Goal: Task Accomplishment & Management: Use online tool/utility

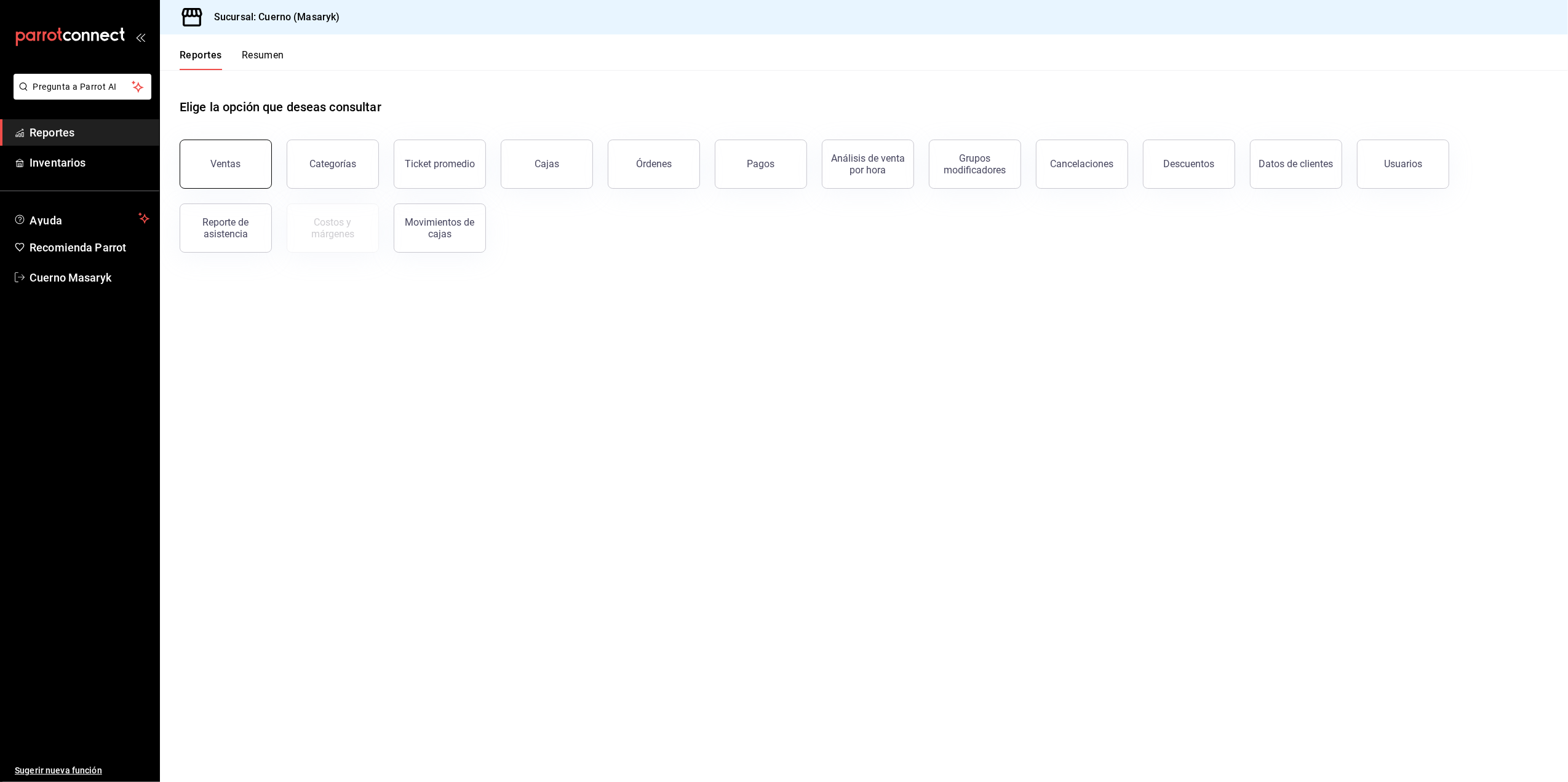
click at [212, 170] on button "Ventas" at bounding box center [226, 165] width 92 height 50
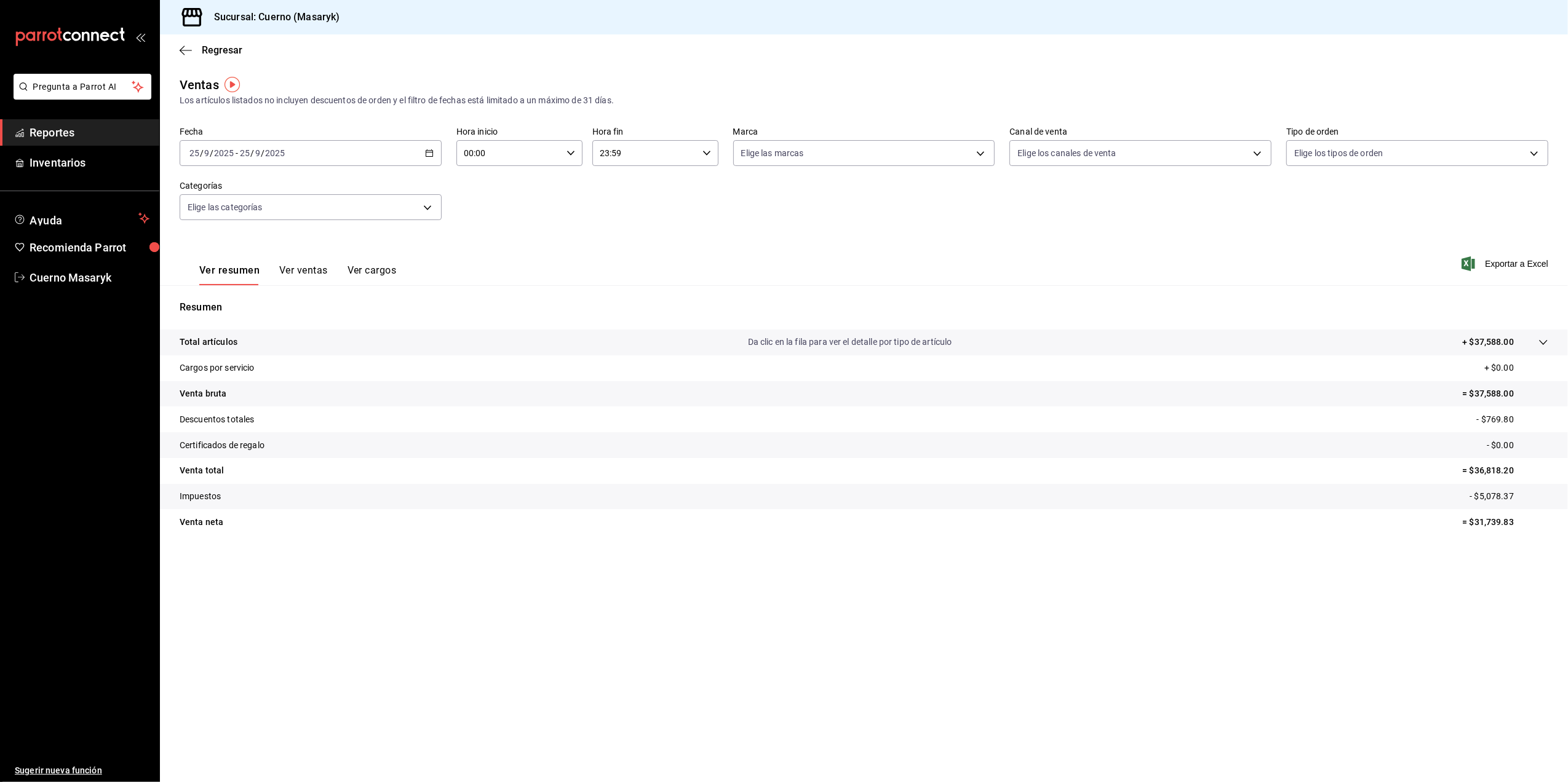
click at [428, 156] on icon "button" at bounding box center [429, 153] width 9 height 9
click at [245, 303] on span "Rango de fechas" at bounding box center [238, 301] width 95 height 13
click at [328, 321] on button "22" at bounding box center [321, 316] width 22 height 22
click at [389, 320] on abbr "25" at bounding box center [386, 316] width 8 height 9
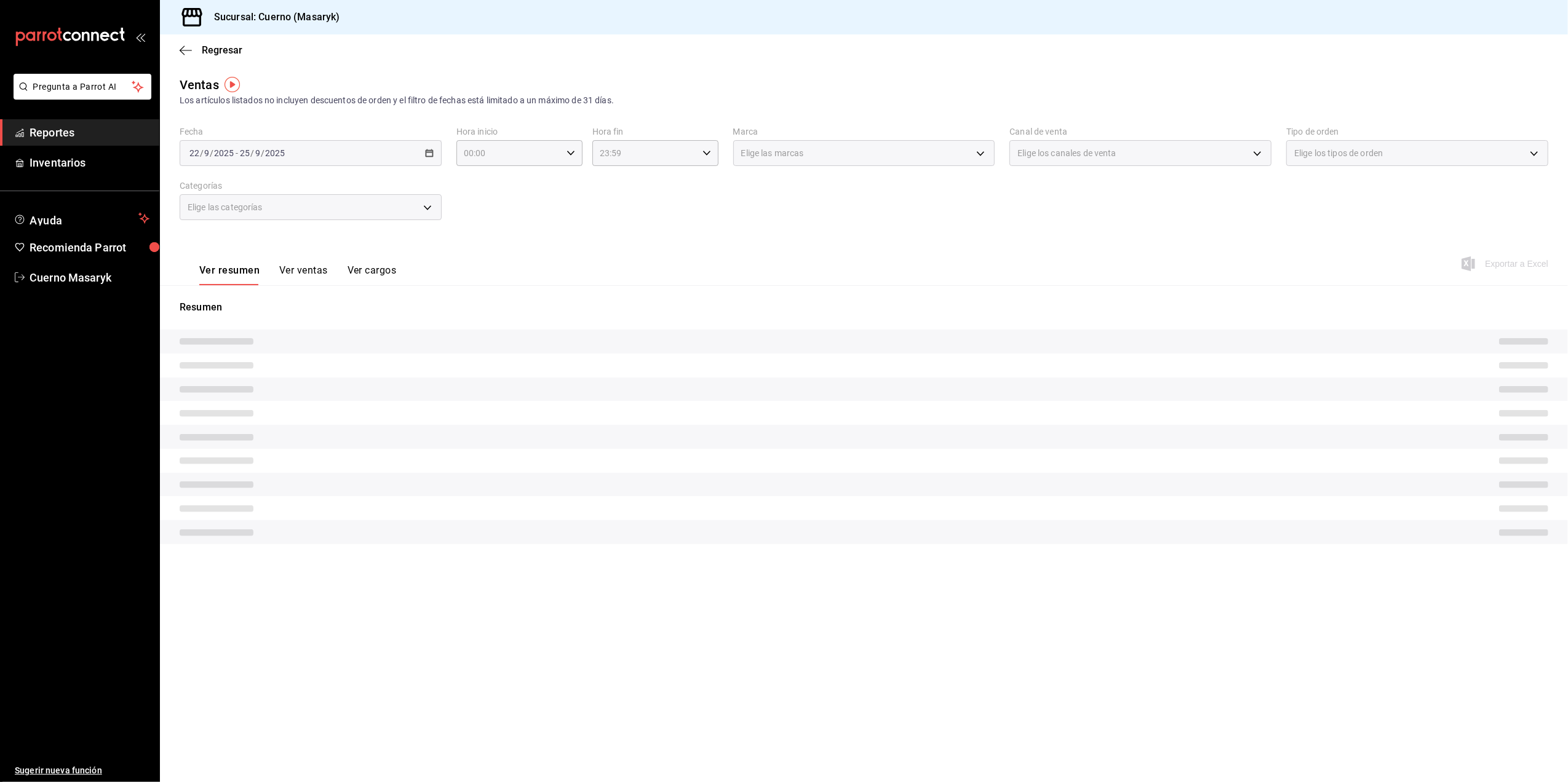
click at [434, 151] on div "2025-09-22 22 / 9 / 2025 - 2025-09-25 25 / 9 / 2025" at bounding box center [311, 153] width 262 height 26
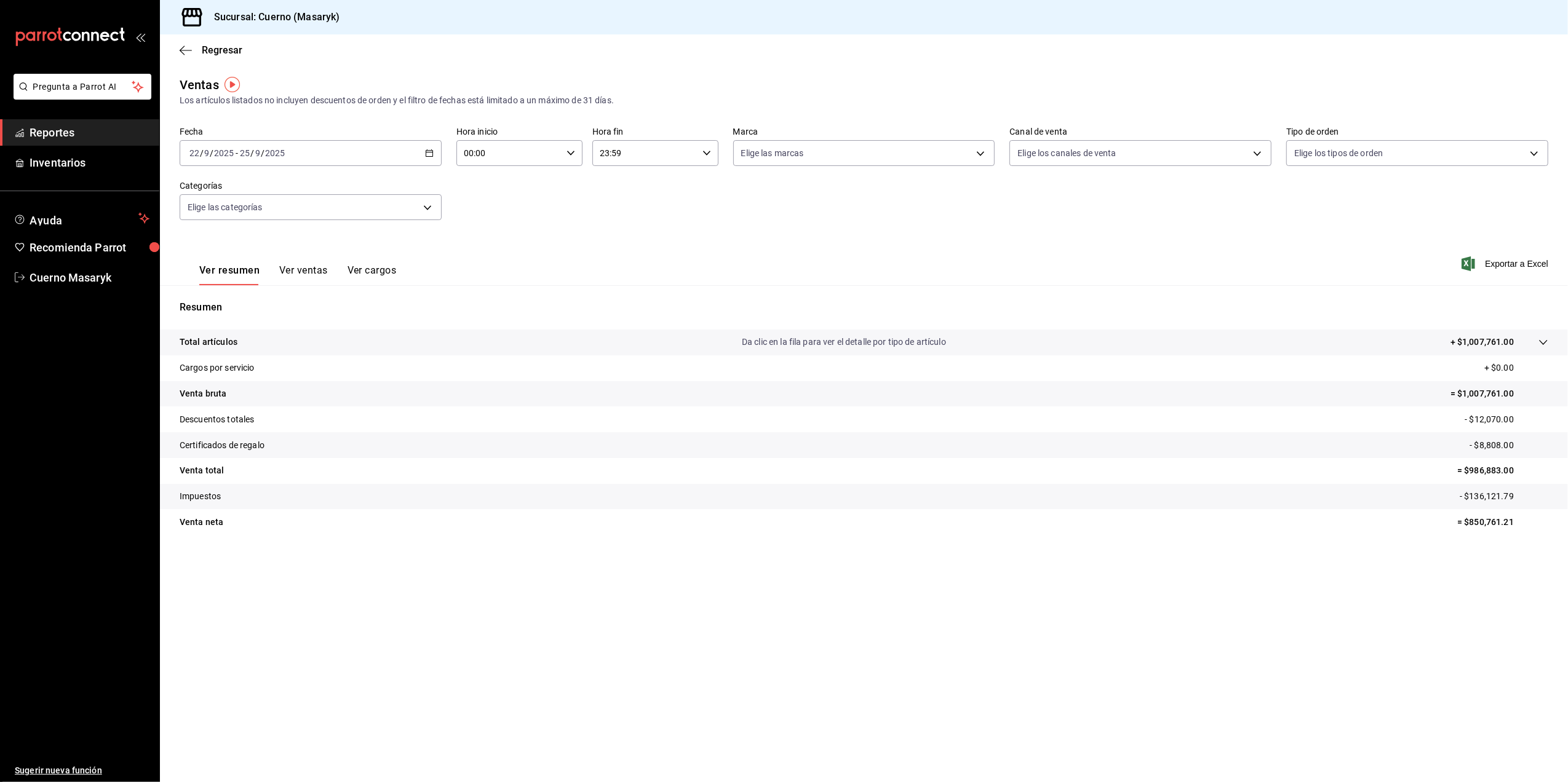
click at [515, 146] on input "00:00" at bounding box center [509, 153] width 105 height 25
click at [490, 254] on span "05" at bounding box center [488, 250] width 44 height 10
type input "05:00"
click at [692, 220] on div at bounding box center [784, 391] width 1568 height 782
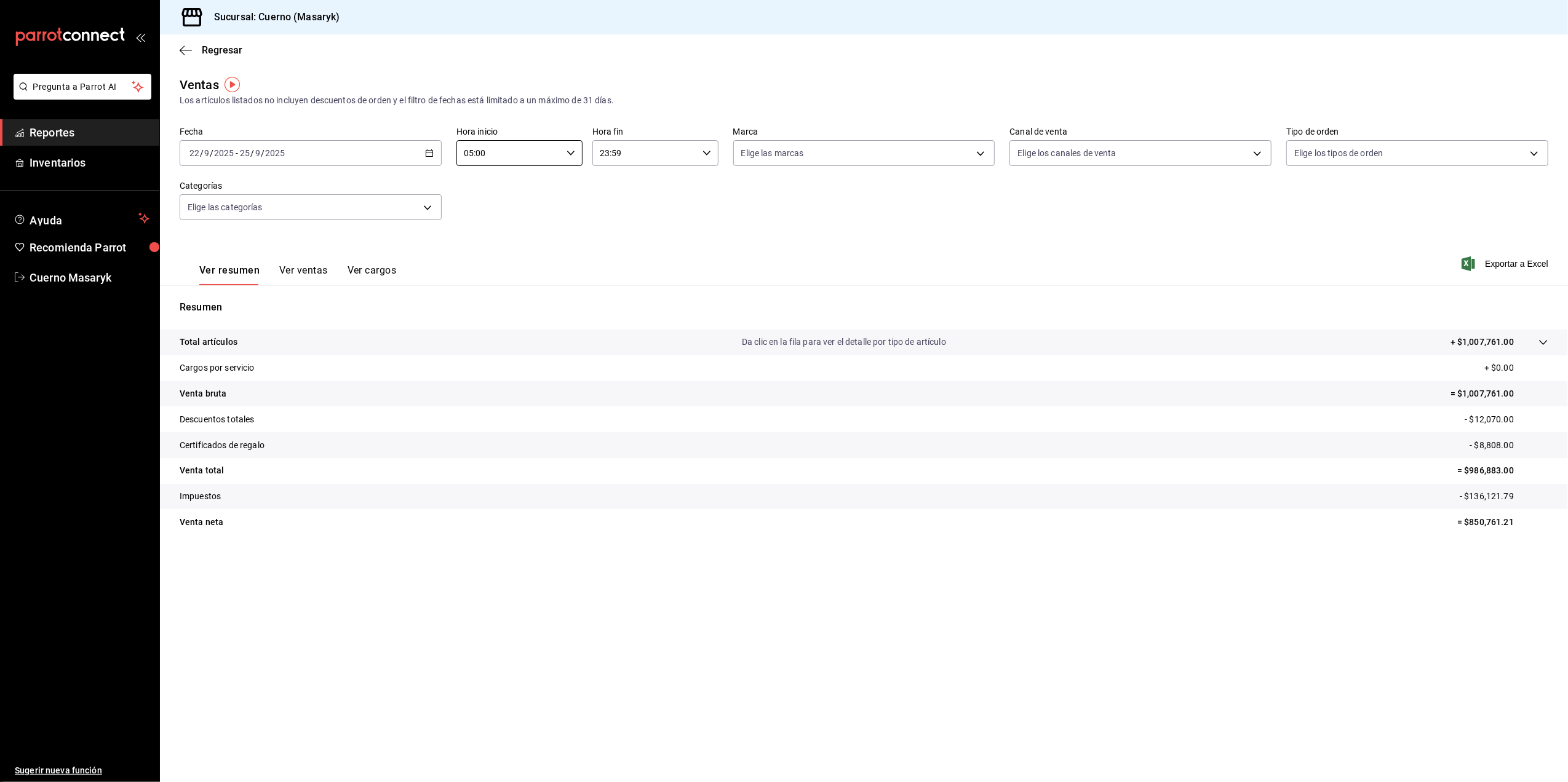
click at [666, 156] on input "23:59" at bounding box center [645, 153] width 105 height 25
click at [621, 249] on span "05" at bounding box center [624, 250] width 44 height 10
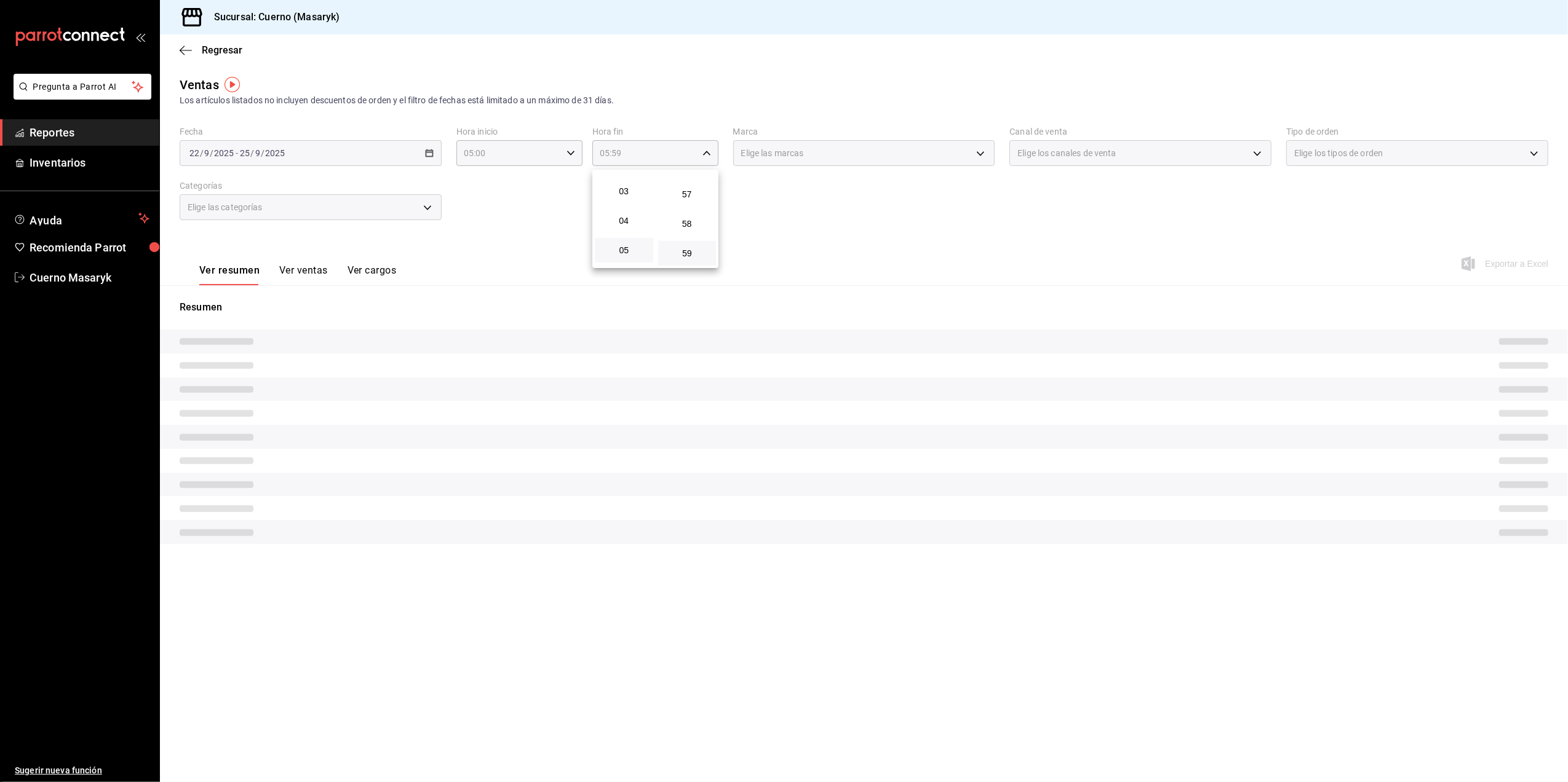
click at [805, 227] on div at bounding box center [784, 391] width 1568 height 782
click at [699, 148] on div "05:59 Hora fin" at bounding box center [656, 153] width 126 height 26
click at [690, 188] on span "00" at bounding box center [687, 185] width 44 height 10
type input "05:00"
click at [694, 181] on span "00" at bounding box center [687, 185] width 44 height 10
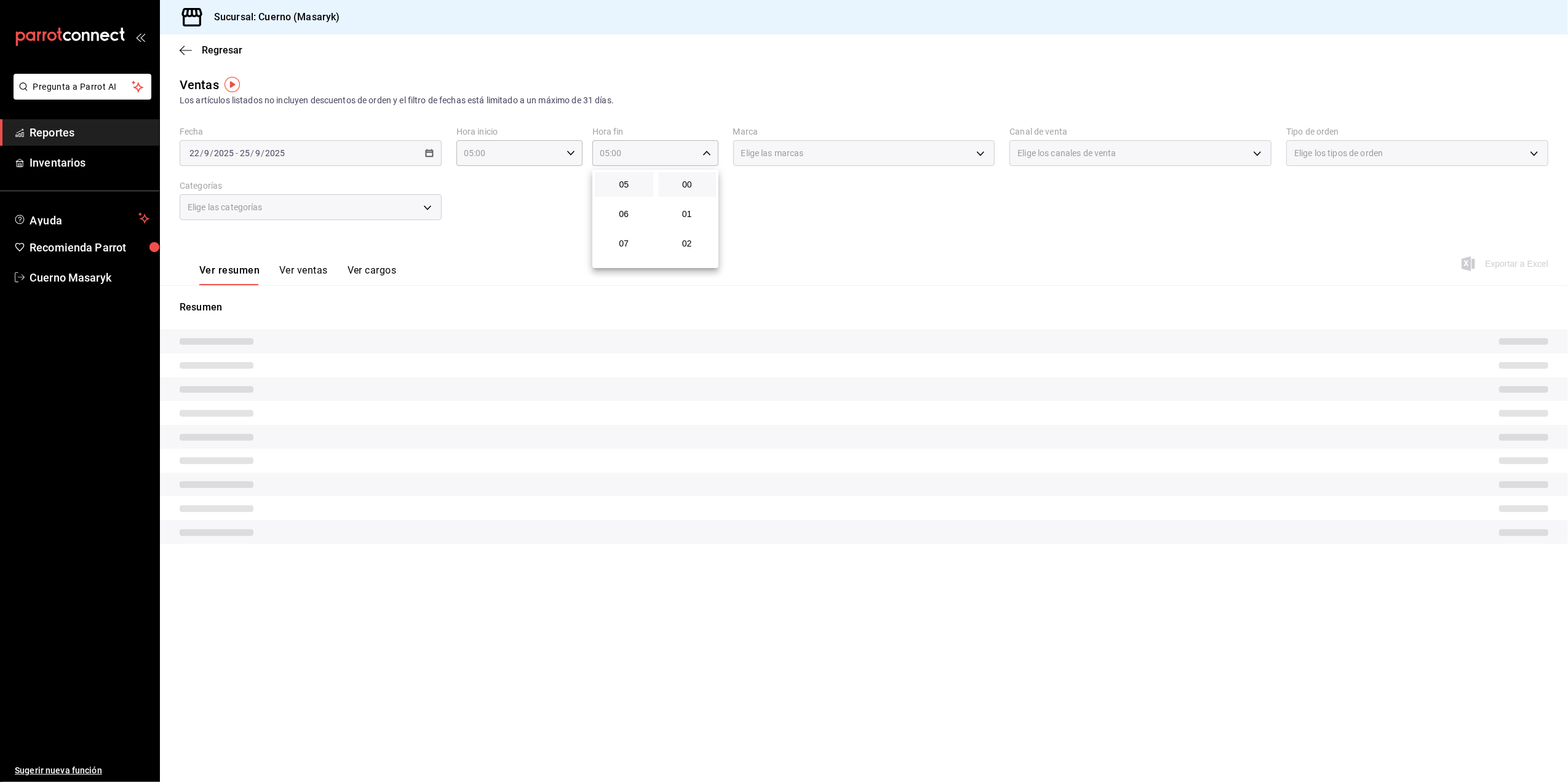
click at [1024, 262] on div at bounding box center [784, 391] width 1568 height 782
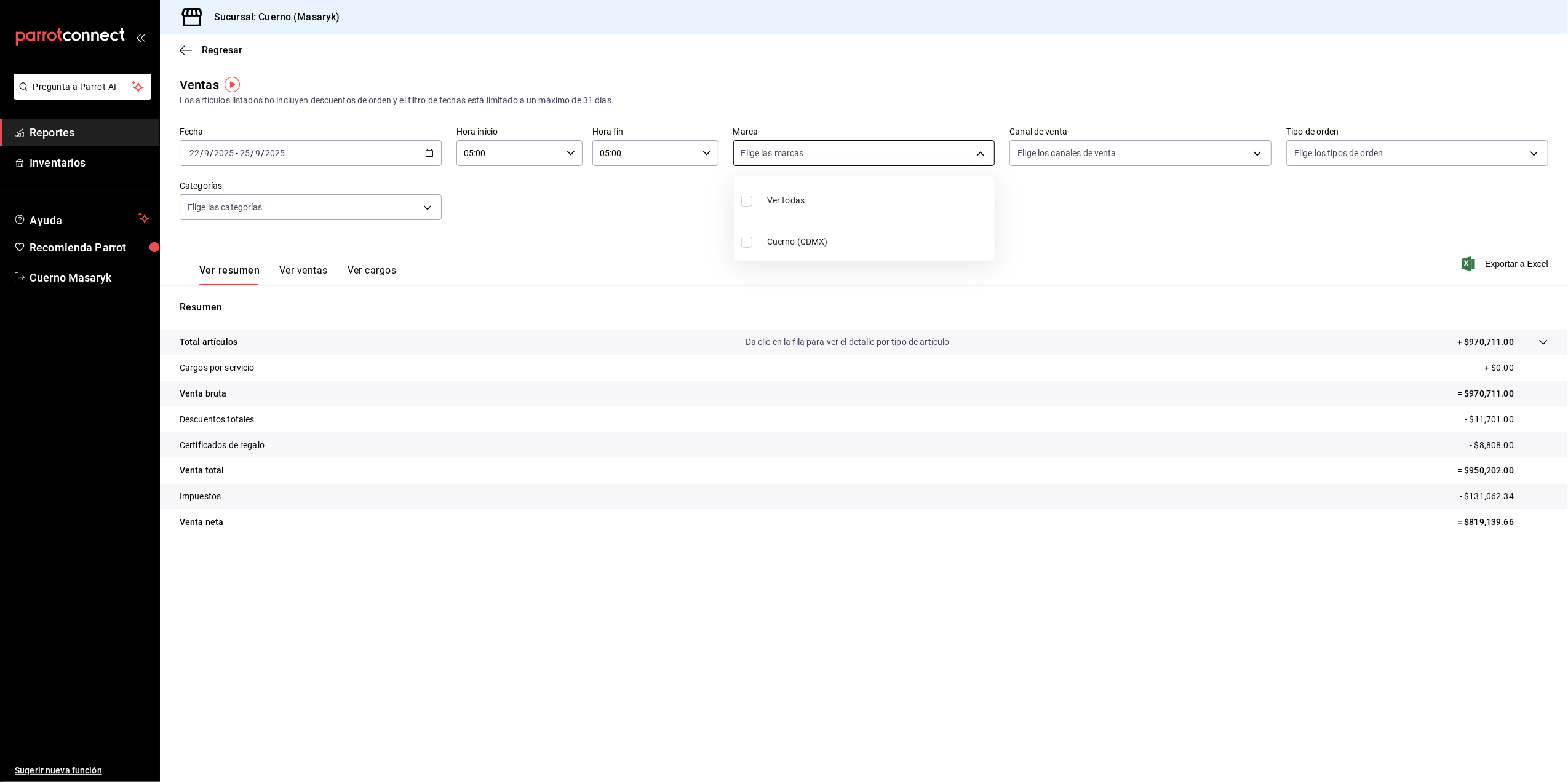
click at [942, 156] on body "Pregunta a Parrot AI Reportes Inventarios Ayuda Recomienda Parrot Cuerno Masary…" at bounding box center [784, 391] width 1568 height 782
click at [750, 240] on input "checkbox" at bounding box center [747, 242] width 11 height 11
checkbox input "true"
type input "4ea0d660-02b3-4785-bb88-48b5ef6e196c"
checkbox input "true"
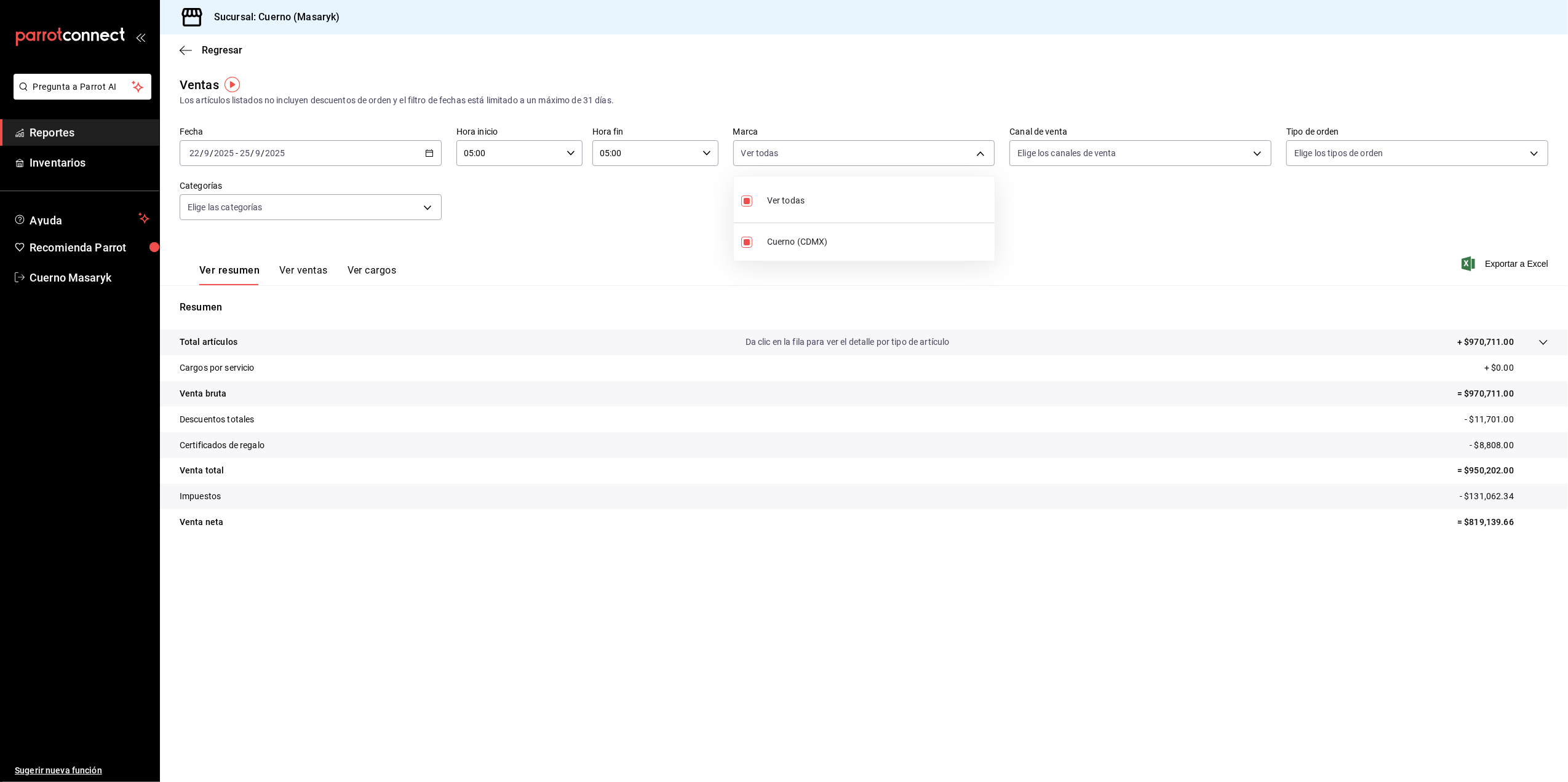
click at [1511, 264] on div at bounding box center [784, 391] width 1568 height 782
click at [1511, 264] on span "Exportar a Excel" at bounding box center [1506, 264] width 84 height 14
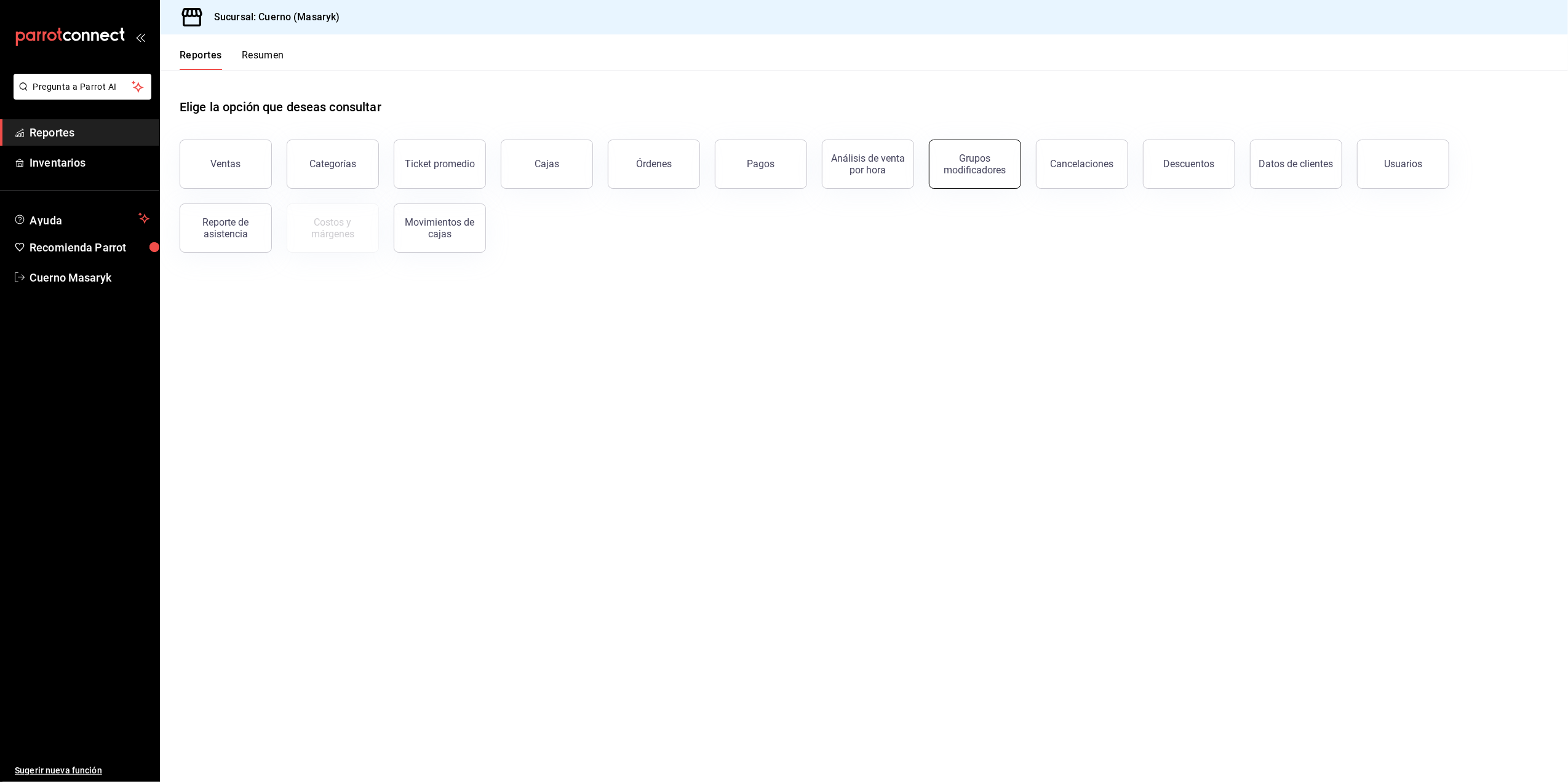
click at [972, 170] on div "Grupos modificadores" at bounding box center [974, 164] width 76 height 23
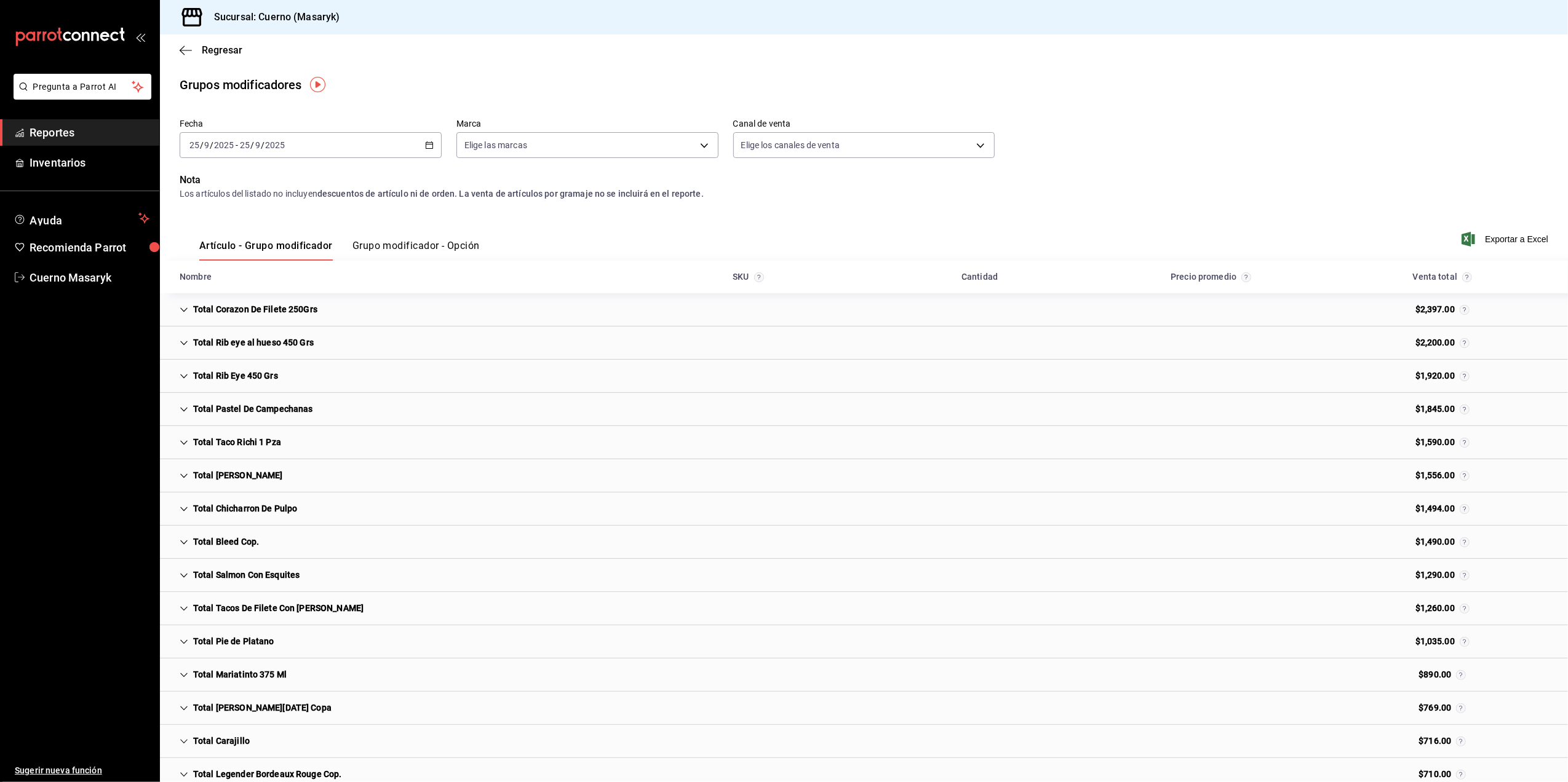
click at [465, 245] on button "Grupo modificador - Opción" at bounding box center [416, 250] width 127 height 21
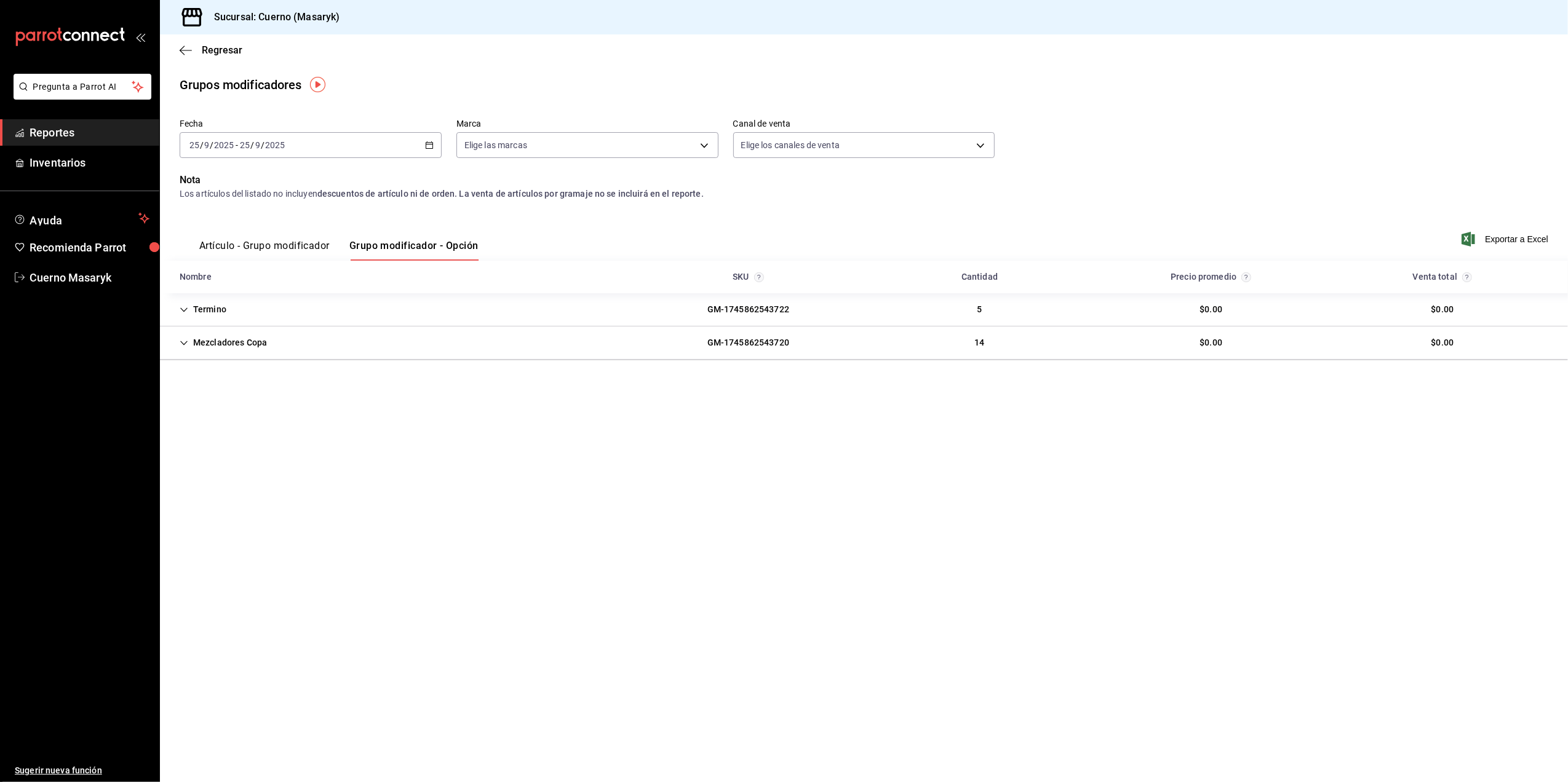
click at [429, 149] on div "2025-09-25 25 / 9 / 2025 - 2025-09-25 25 / 9 / 2025" at bounding box center [311, 145] width 262 height 26
click at [200, 291] on span "Rango de fechas" at bounding box center [238, 293] width 95 height 13
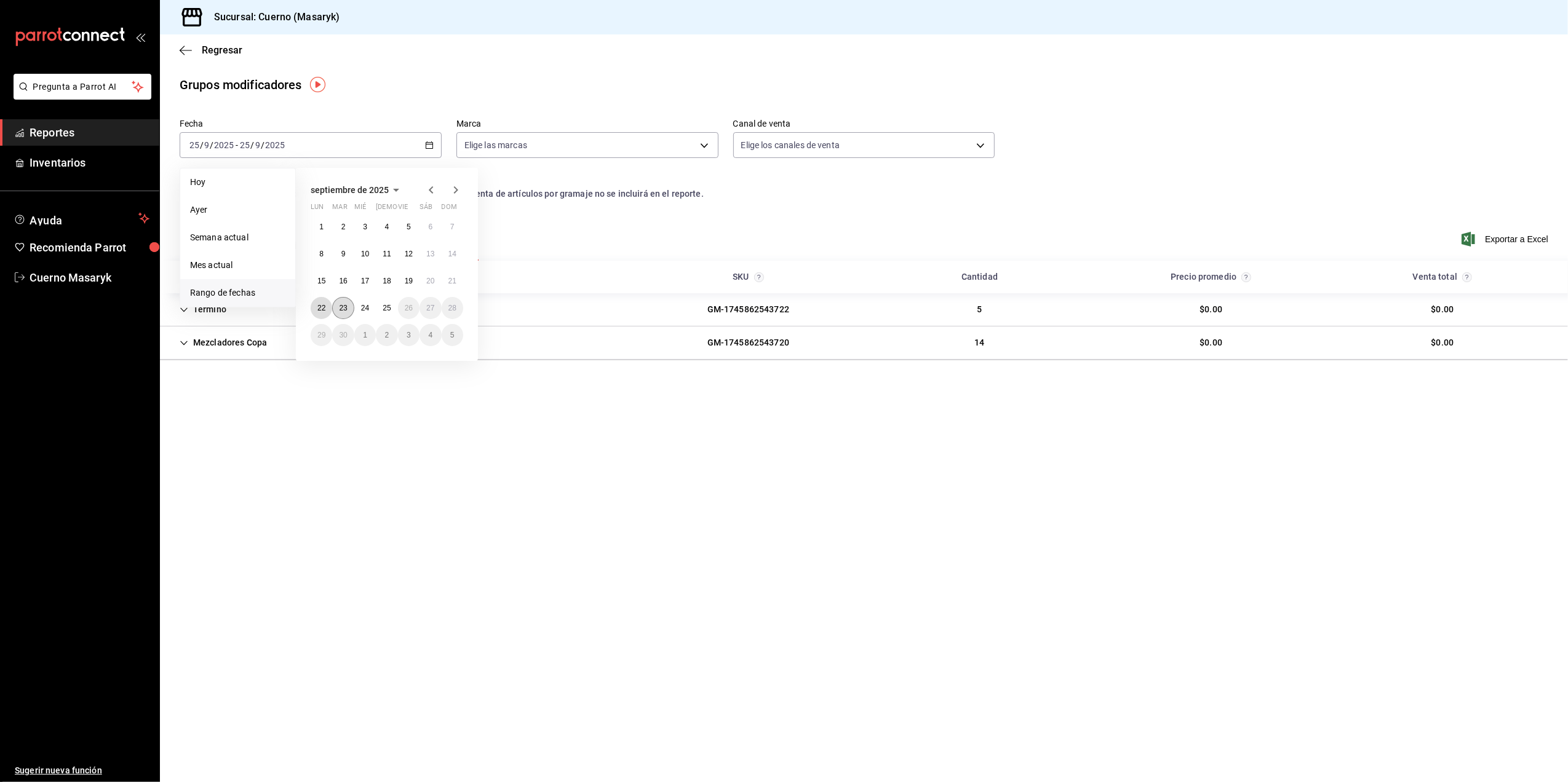
drag, startPoint x: 323, startPoint y: 305, endPoint x: 350, endPoint y: 305, distance: 27.0
click at [327, 305] on button "22" at bounding box center [321, 308] width 22 height 22
click at [382, 310] on button "25" at bounding box center [386, 308] width 22 height 22
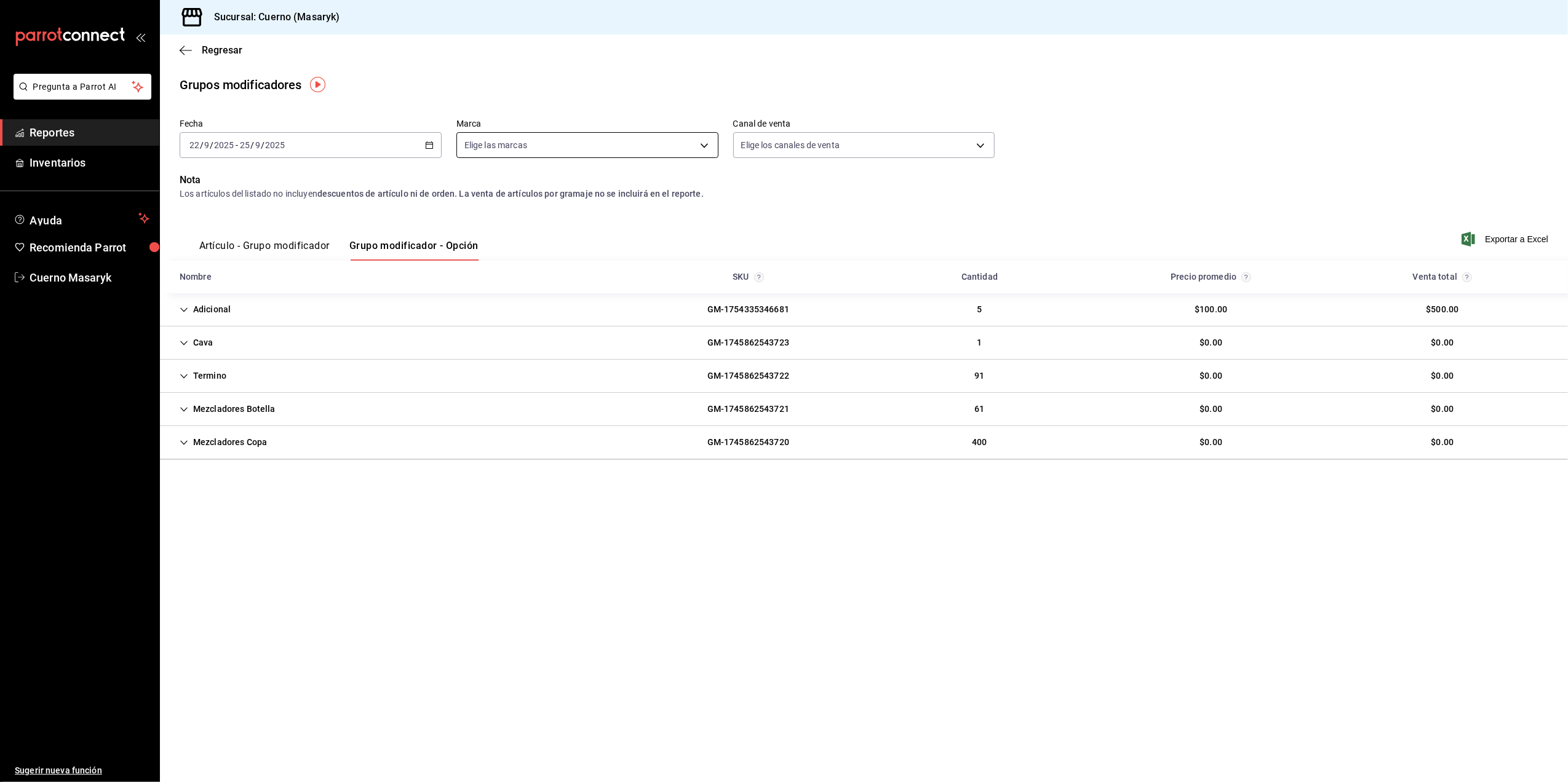
click at [710, 144] on body "Pregunta a Parrot AI Reportes Inventarios Ayuda Recomienda Parrot Cuerno Masary…" at bounding box center [784, 391] width 1568 height 782
click at [470, 230] on input "checkbox" at bounding box center [470, 234] width 11 height 11
checkbox input "true"
type input "4ea0d660-02b3-4785-bb88-48b5ef6e196c"
checkbox input "true"
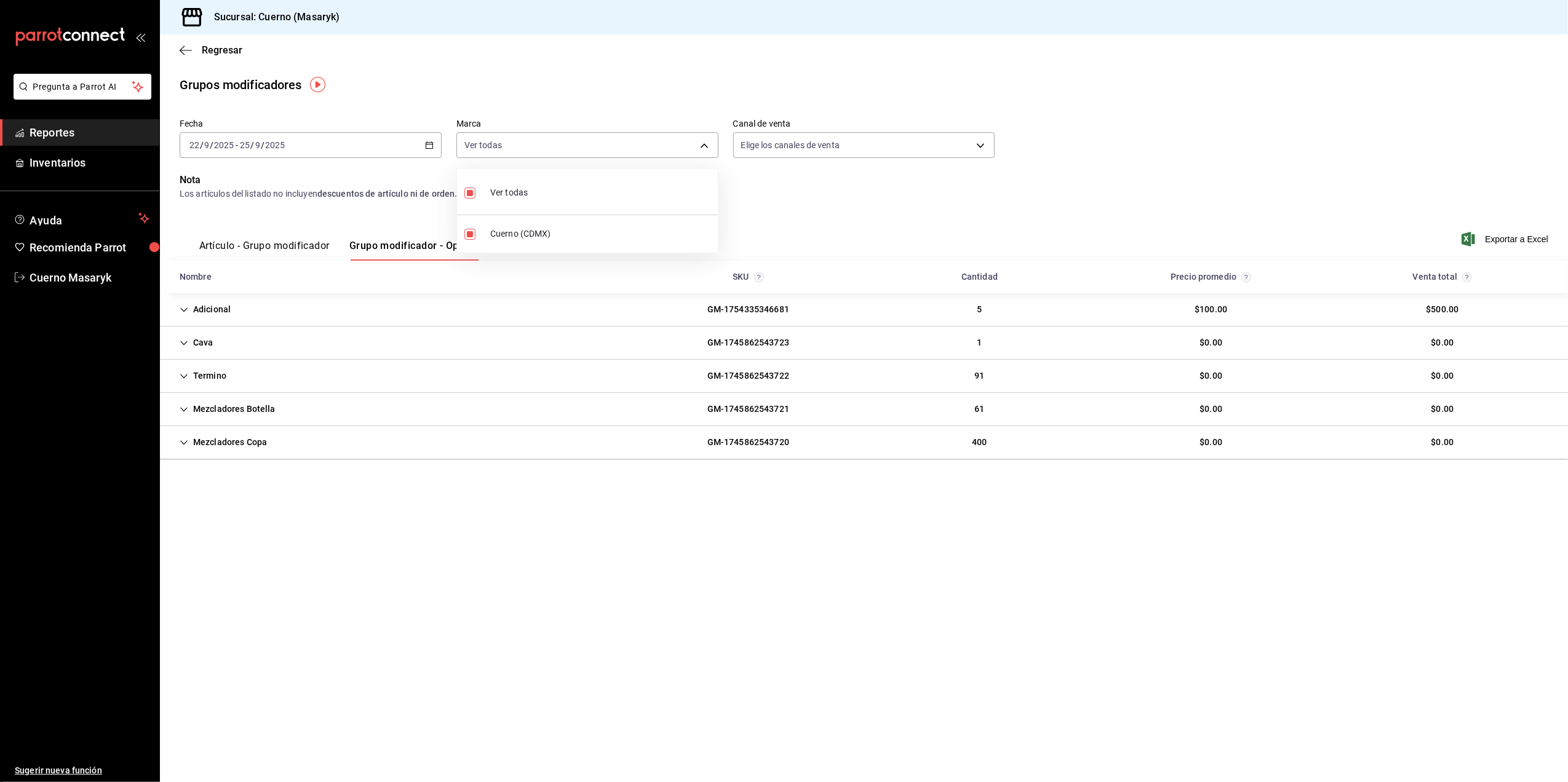
click at [1503, 236] on div at bounding box center [784, 391] width 1568 height 782
click at [1504, 233] on span "Exportar a Excel" at bounding box center [1506, 239] width 84 height 14
